Goal: Book appointment/travel/reservation

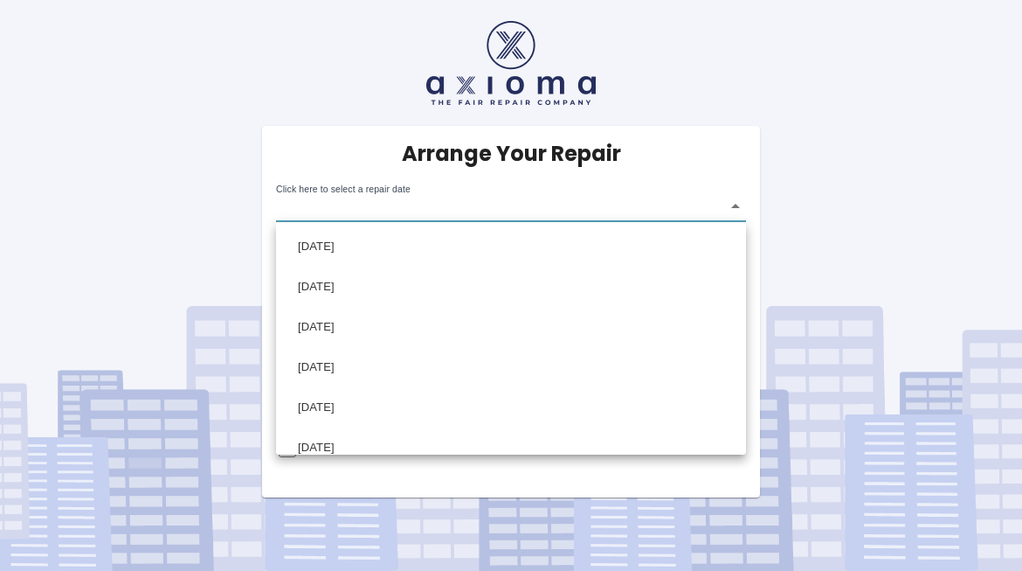
click at [778, 66] on div at bounding box center [511, 285] width 1022 height 571
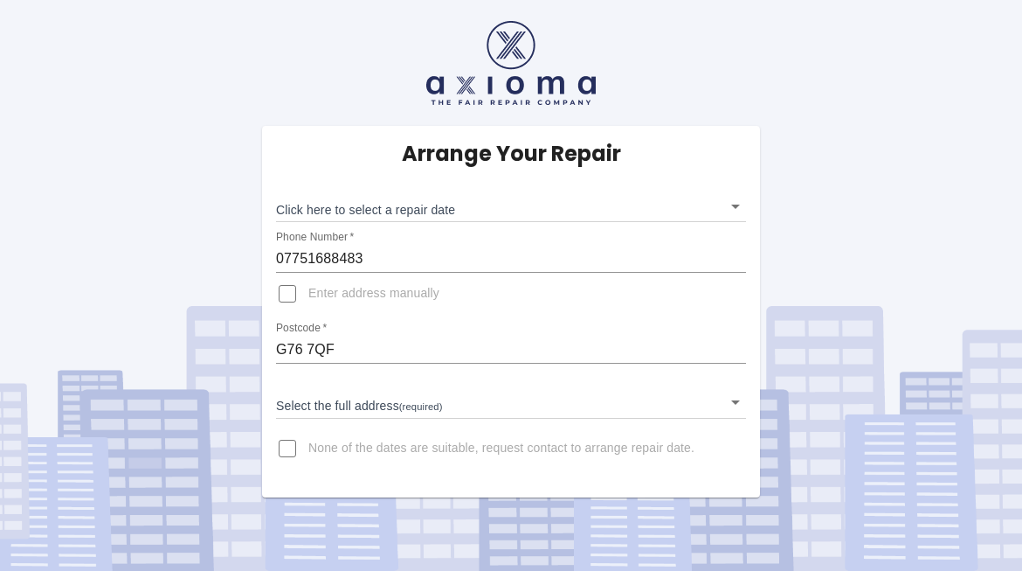
click at [659, 217] on body "Arrange Your Repair Click here to select a repair date ​ Phone Number   * 07751…" at bounding box center [511, 285] width 1022 height 571
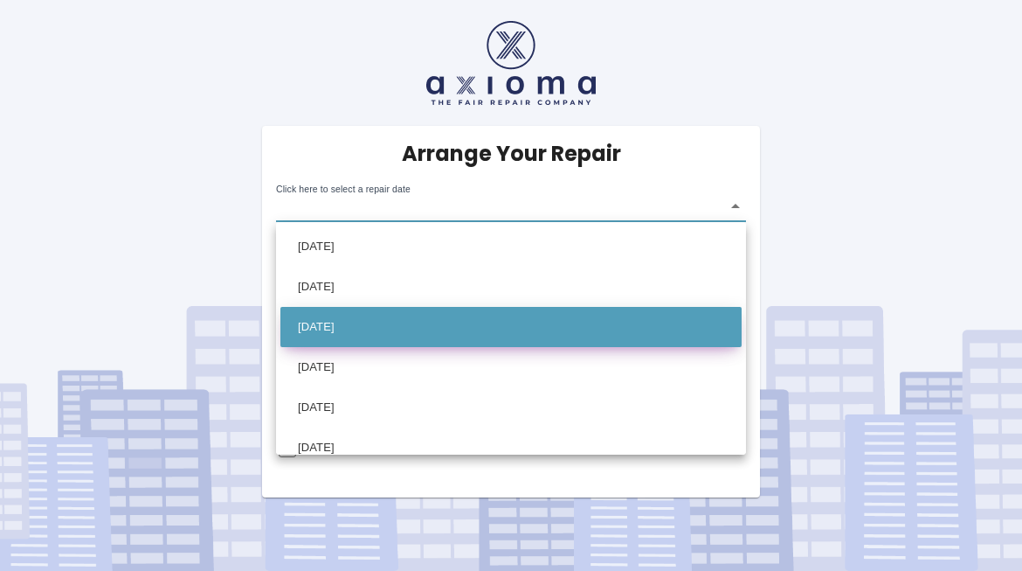
click at [356, 324] on li "[DATE]" at bounding box center [511, 327] width 461 height 40
type input "[DATE]T00:00:00.000Z"
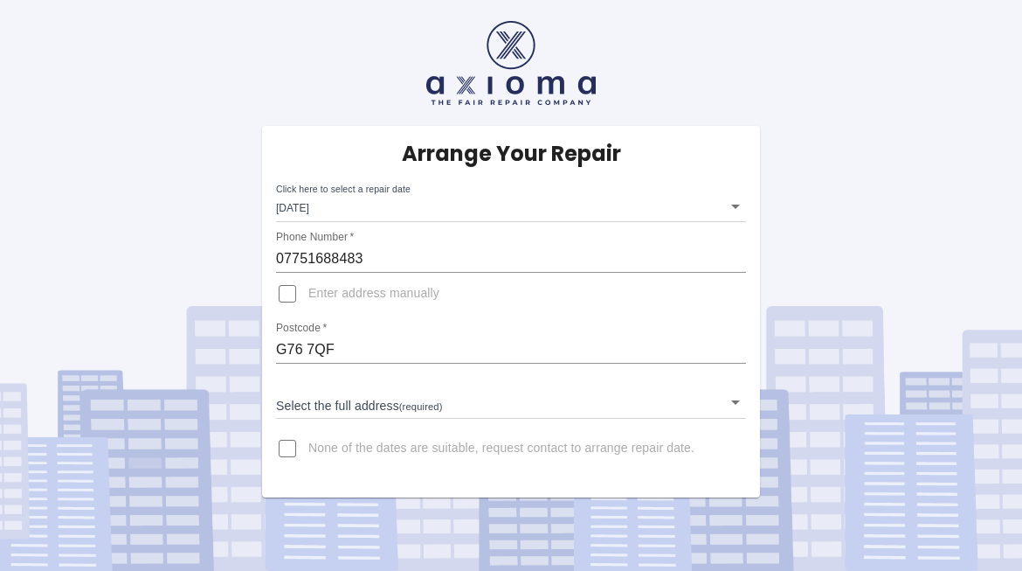
click at [860, 184] on div "Arrange Your Repair Click here to select a repair date [DATE] [DATE]T00:00:00.0…" at bounding box center [511, 248] width 1049 height 497
click at [287, 452] on input "None of the dates are suitable, request contact to arrange repair date." at bounding box center [288, 448] width 42 height 42
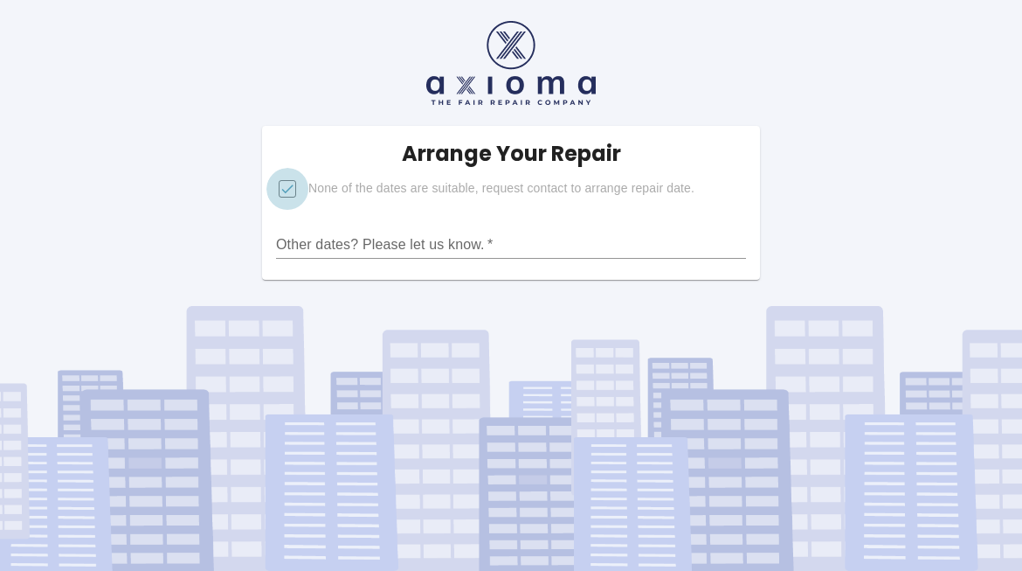
click at [289, 188] on input "None of the dates are suitable, request contact to arrange repair date." at bounding box center [288, 189] width 42 height 42
checkbox input "false"
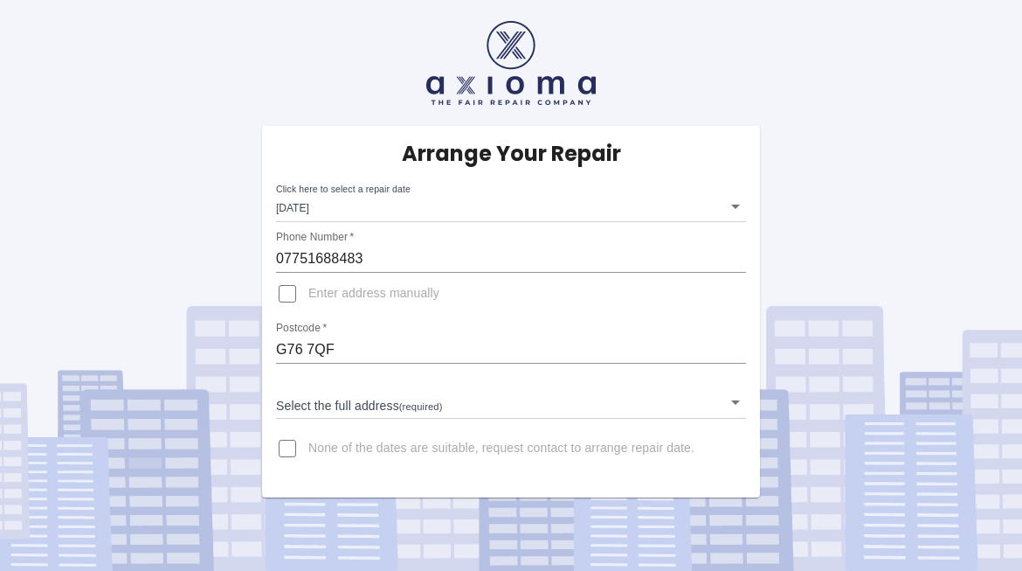
click at [729, 405] on body "Arrange Your Repair Click here to select a repair date [DATE] [DATE]T00:00:00.0…" at bounding box center [511, 285] width 1022 height 571
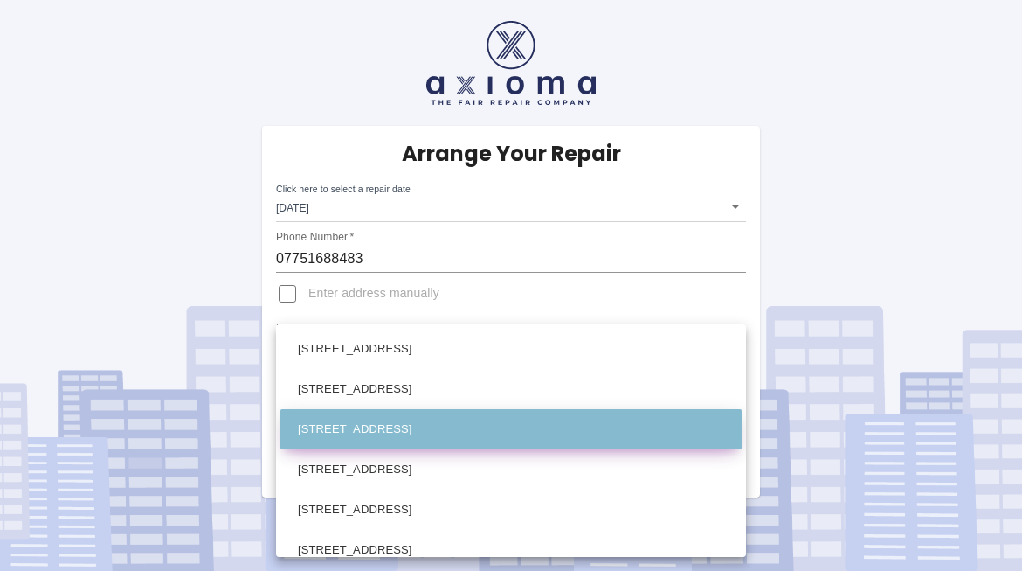
click at [365, 433] on li "[STREET_ADDRESS]" at bounding box center [511, 429] width 461 height 40
type input "[STREET_ADDRESS]"
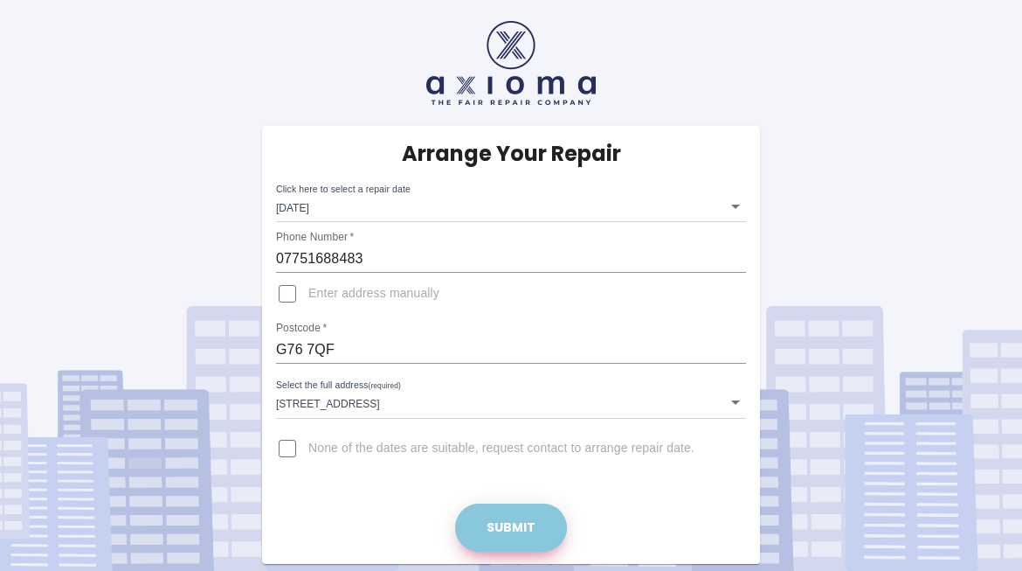
click at [523, 522] on button "Submit" at bounding box center [511, 527] width 112 height 48
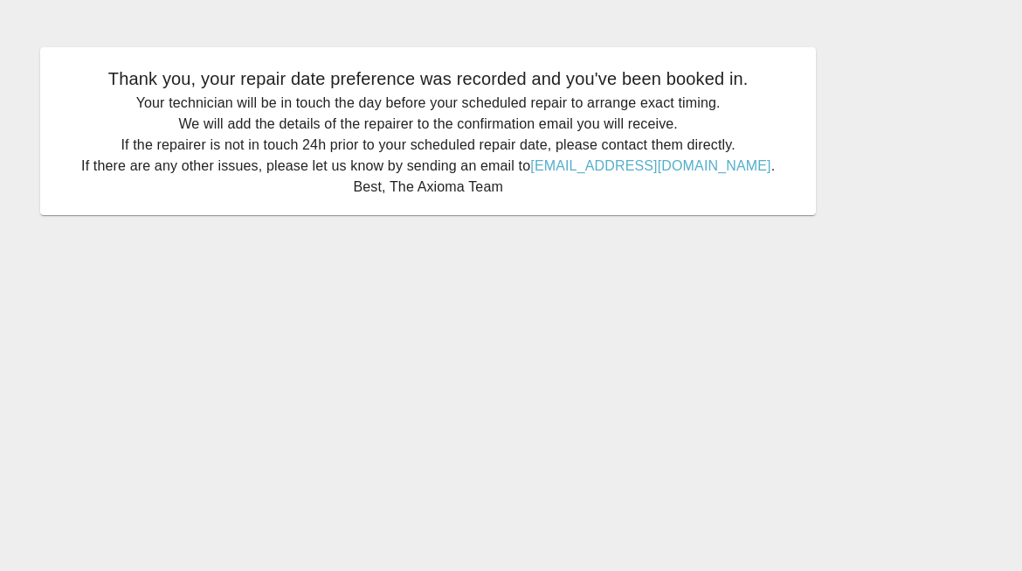
click at [912, 85] on div "Thank you, your repair date preference was recorded and you've been booked in. …" at bounding box center [511, 131] width 994 height 220
